Goal: Check status: Check status

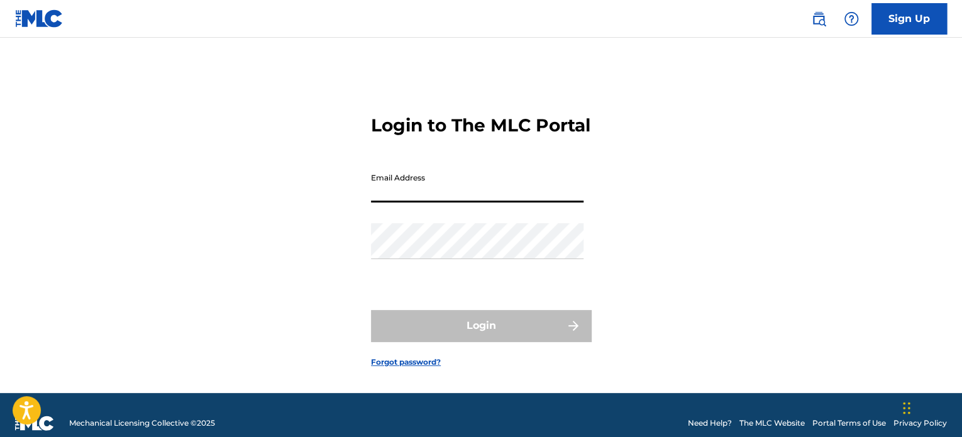
click at [524, 203] on input "Email Address" at bounding box center [477, 185] width 213 height 36
click at [470, 203] on input "Email Address" at bounding box center [477, 185] width 213 height 36
type input "[EMAIL_ADDRESS][DOMAIN_NAME]"
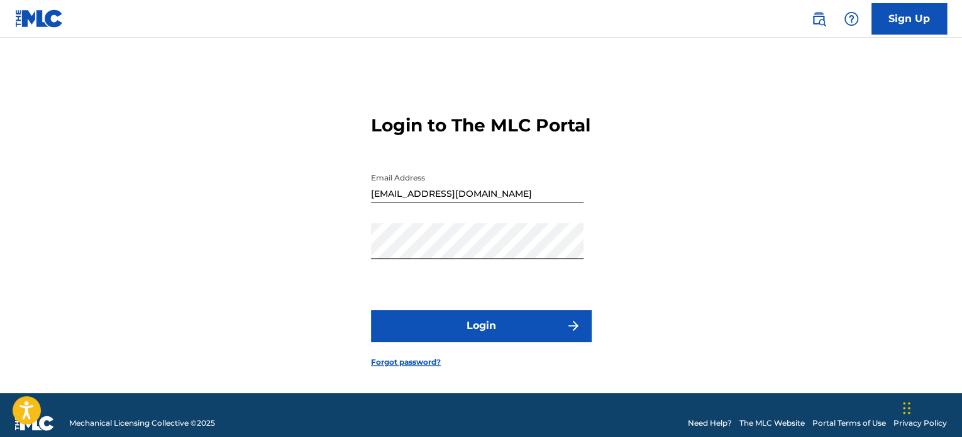
click at [491, 336] on button "Login" at bounding box center [481, 325] width 220 height 31
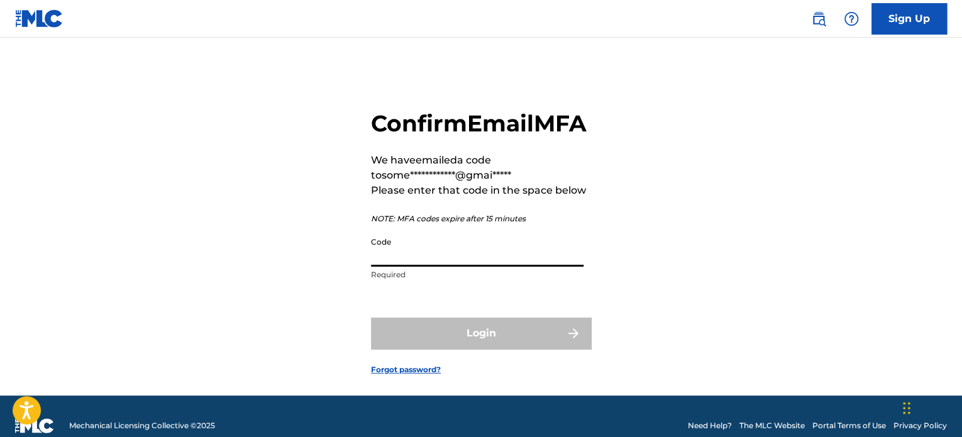
click at [496, 267] on input "Code" at bounding box center [477, 249] width 213 height 36
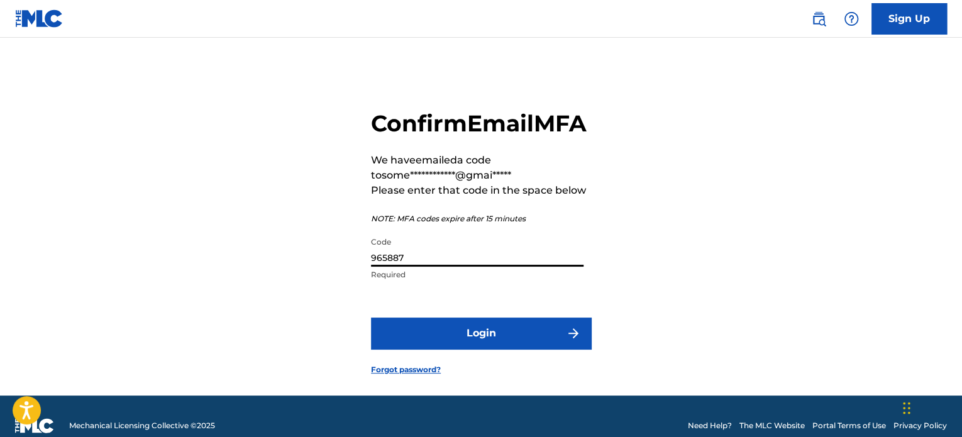
type input "965887"
click at [503, 349] on button "Login" at bounding box center [481, 333] width 220 height 31
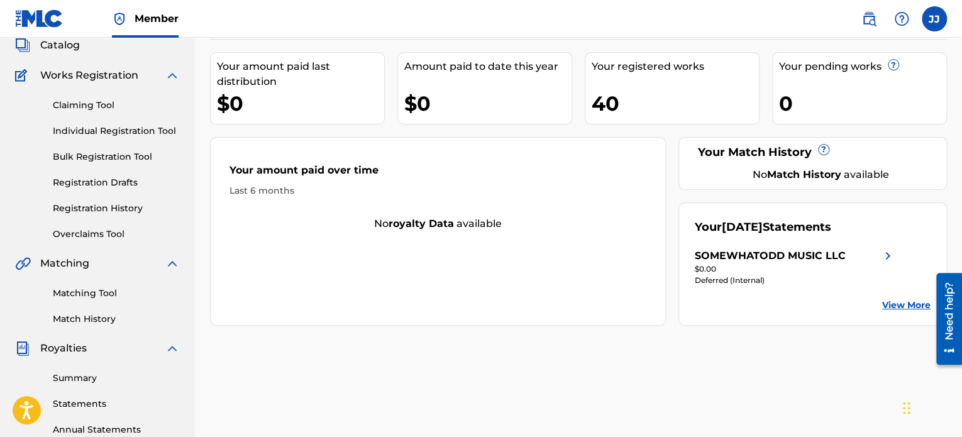
scroll to position [81, 0]
click at [98, 294] on link "Matching Tool" at bounding box center [116, 292] width 127 height 13
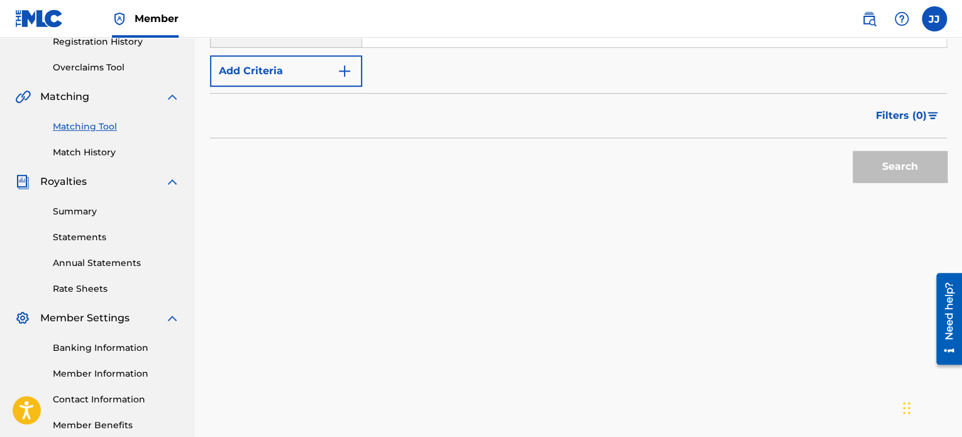
scroll to position [249, 0]
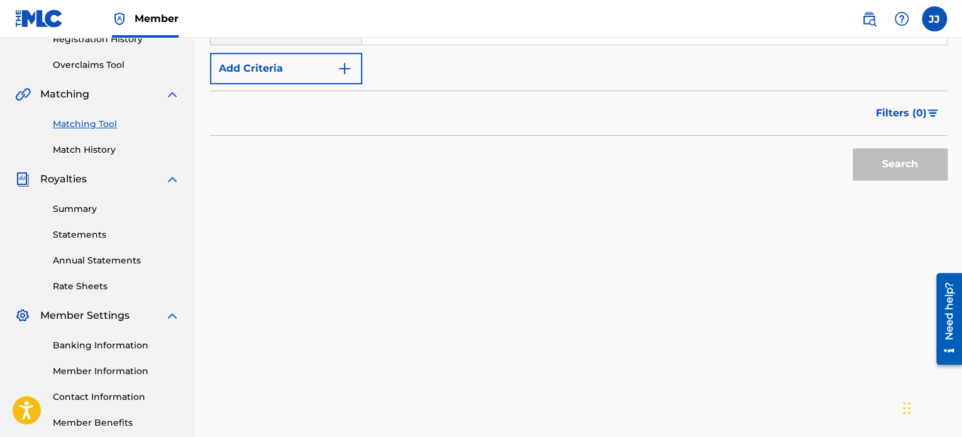
click at [99, 215] on link "Summary" at bounding box center [116, 209] width 127 height 13
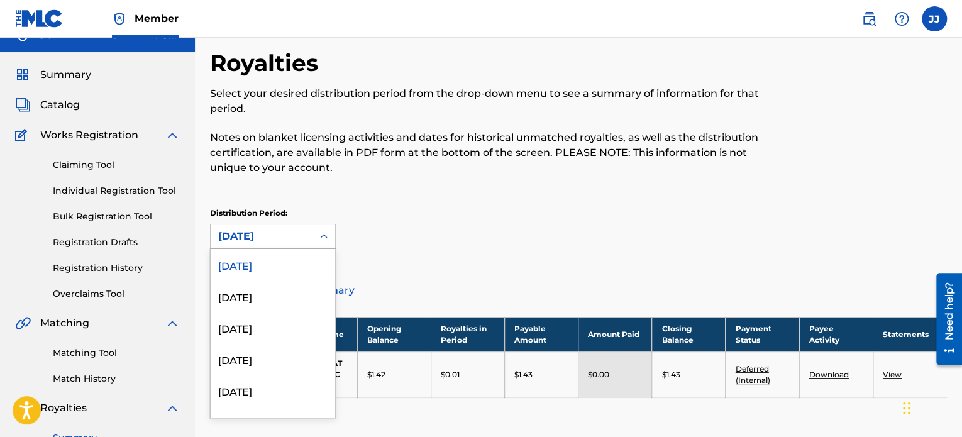
click at [271, 249] on div "53 results available. Use Up and Down to choose options, press Enter to select …" at bounding box center [273, 236] width 126 height 25
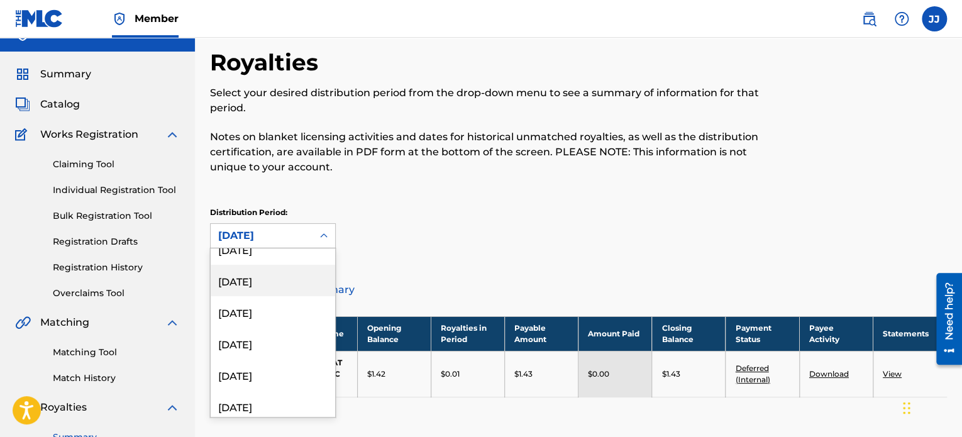
scroll to position [488, 0]
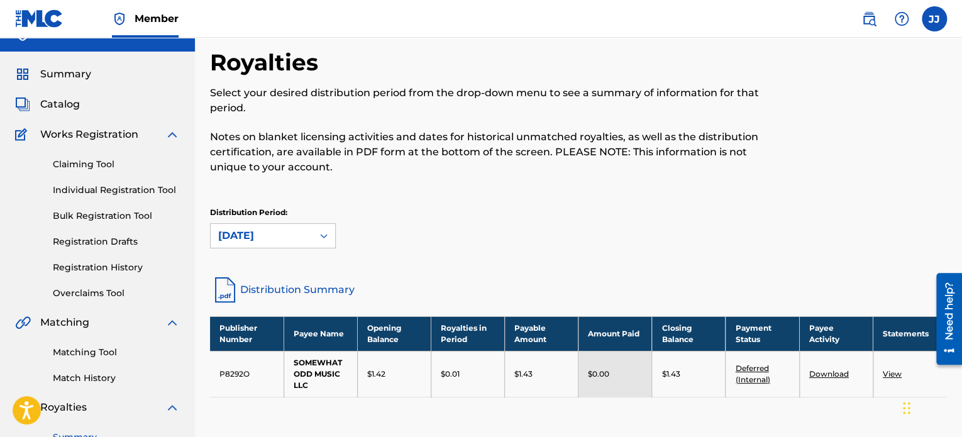
click at [387, 233] on div "Distribution Period: [DATE]" at bounding box center [578, 228] width 737 height 42
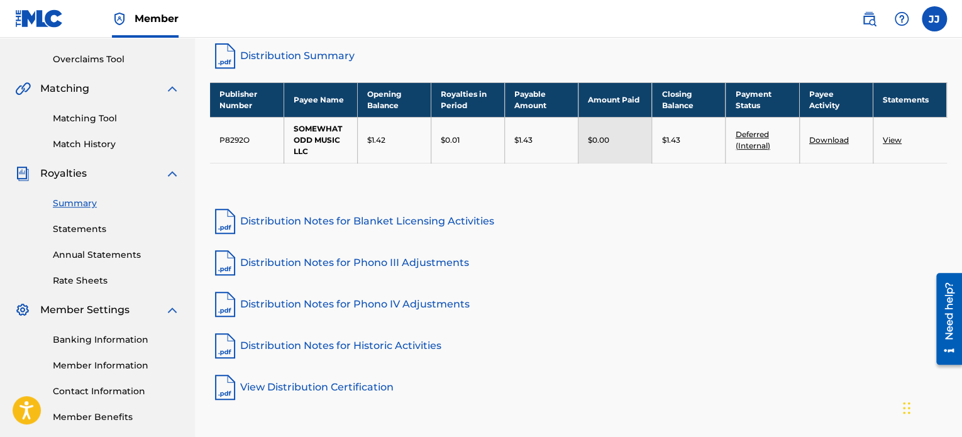
scroll to position [317, 0]
